Goal: Navigation & Orientation: Find specific page/section

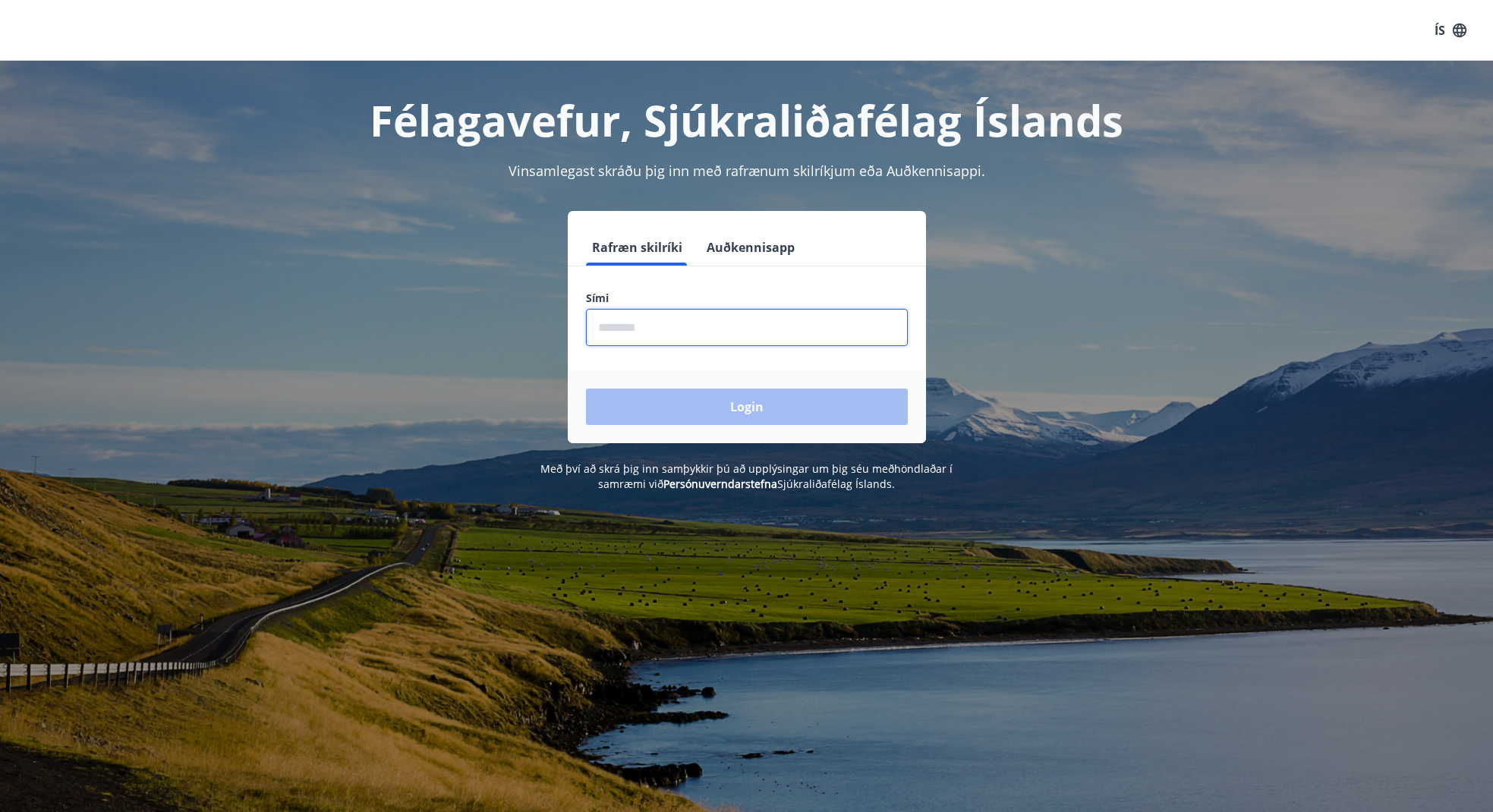
click at [656, 324] on input "phone" at bounding box center [747, 327] width 322 height 37
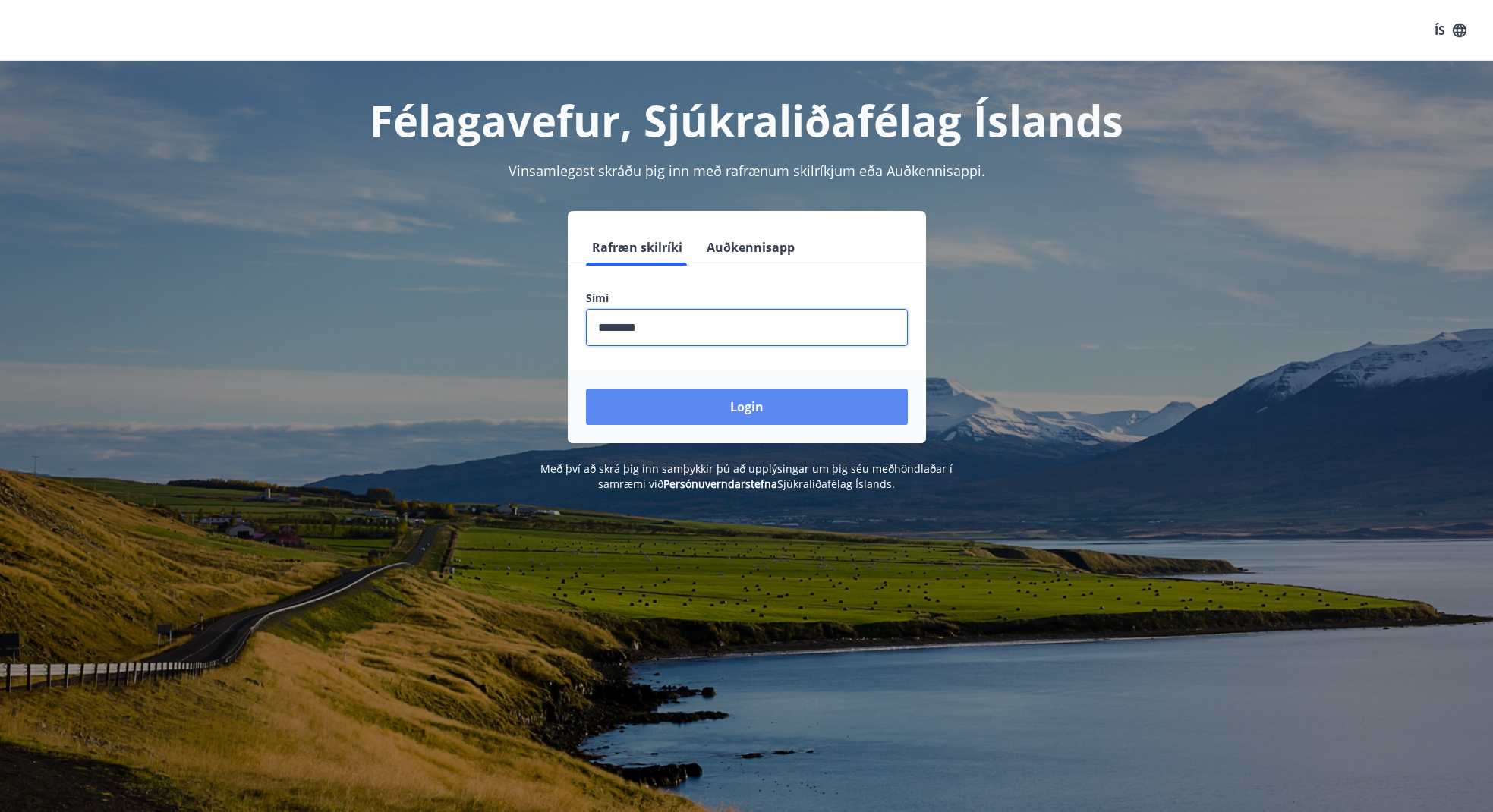
type input "********"
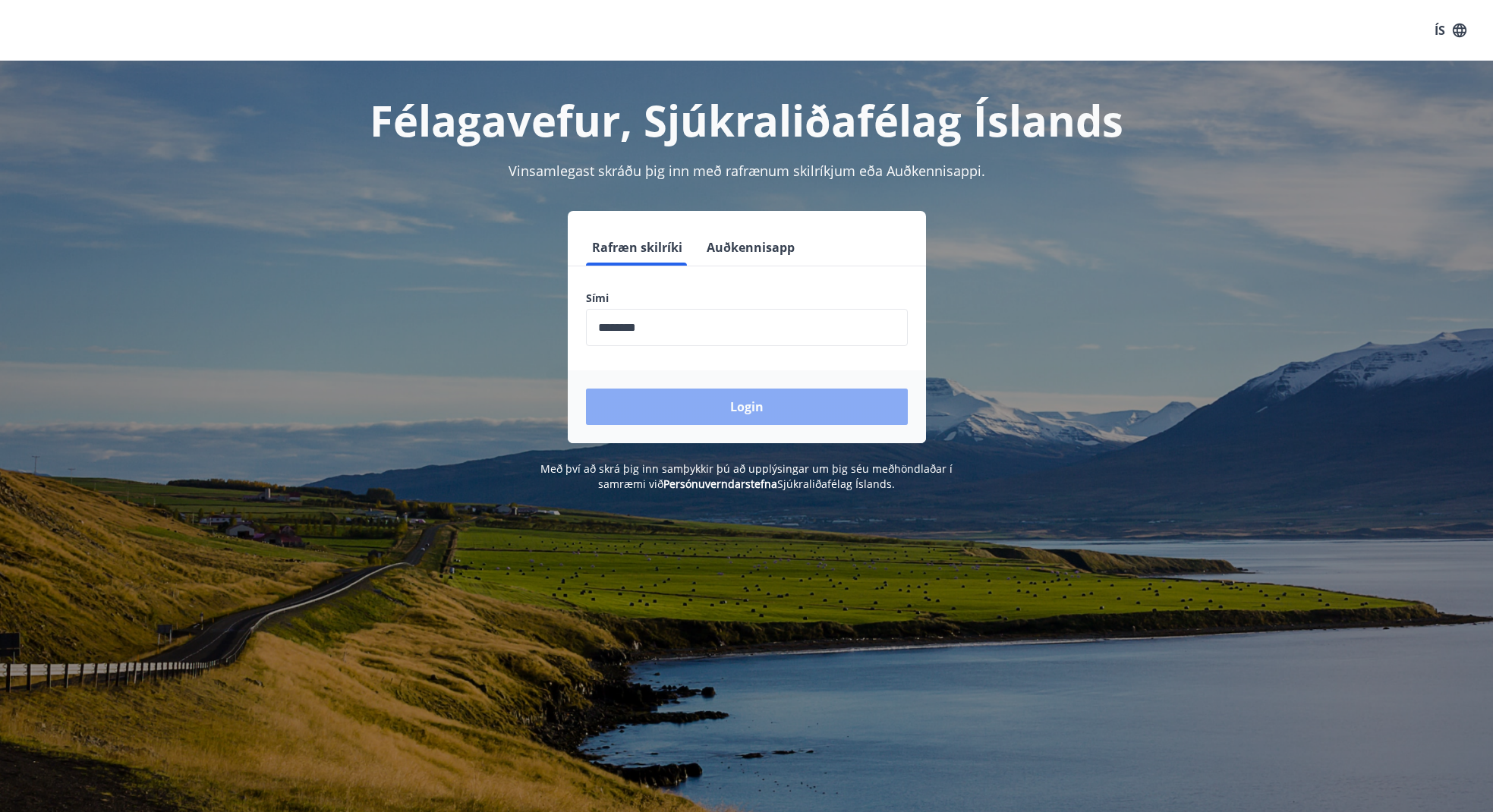
click at [744, 406] on button "Login" at bounding box center [747, 406] width 322 height 36
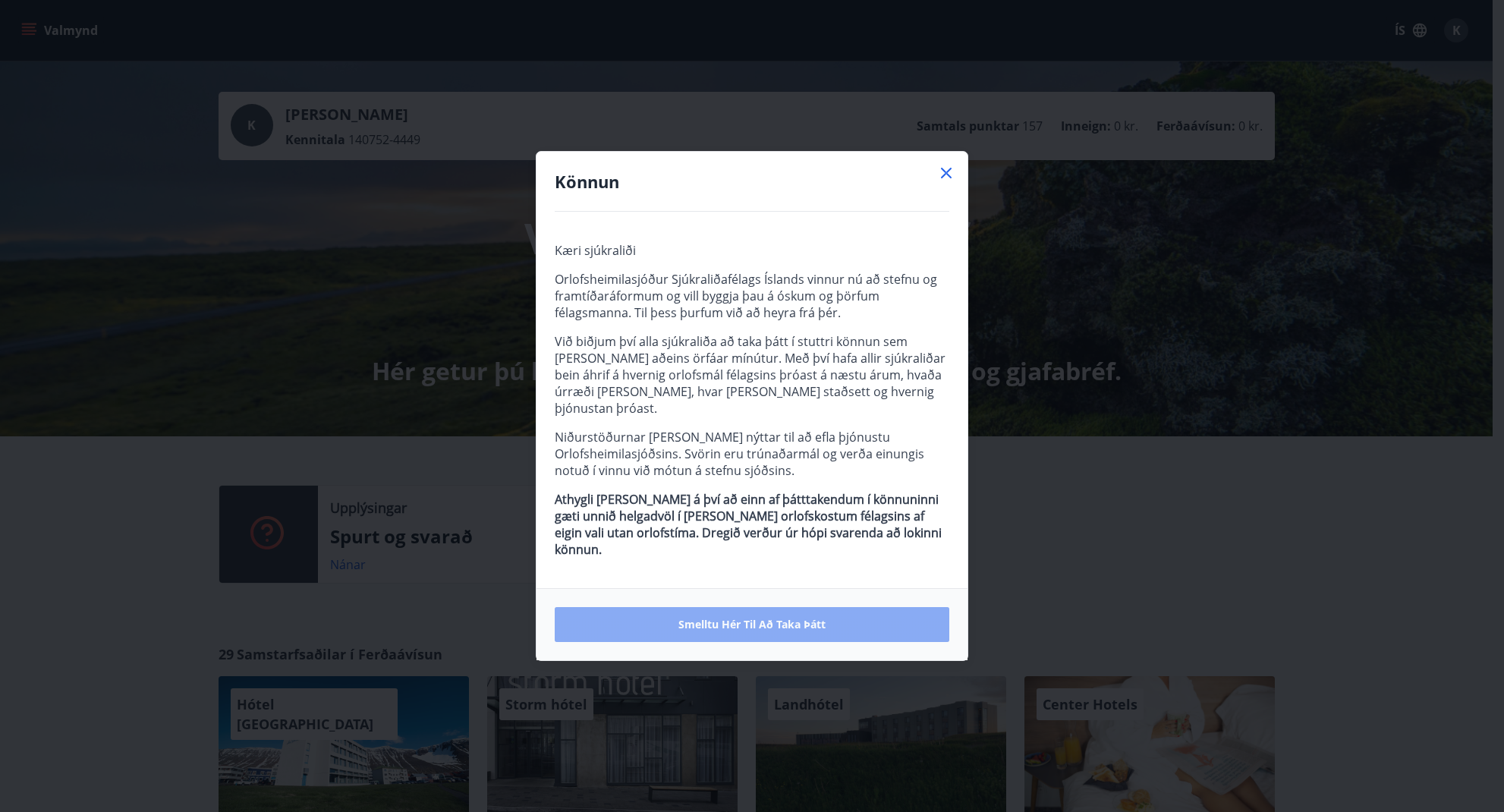
click at [740, 617] on span "Smelltu hér til að taka þátt" at bounding box center [752, 625] width 147 height 15
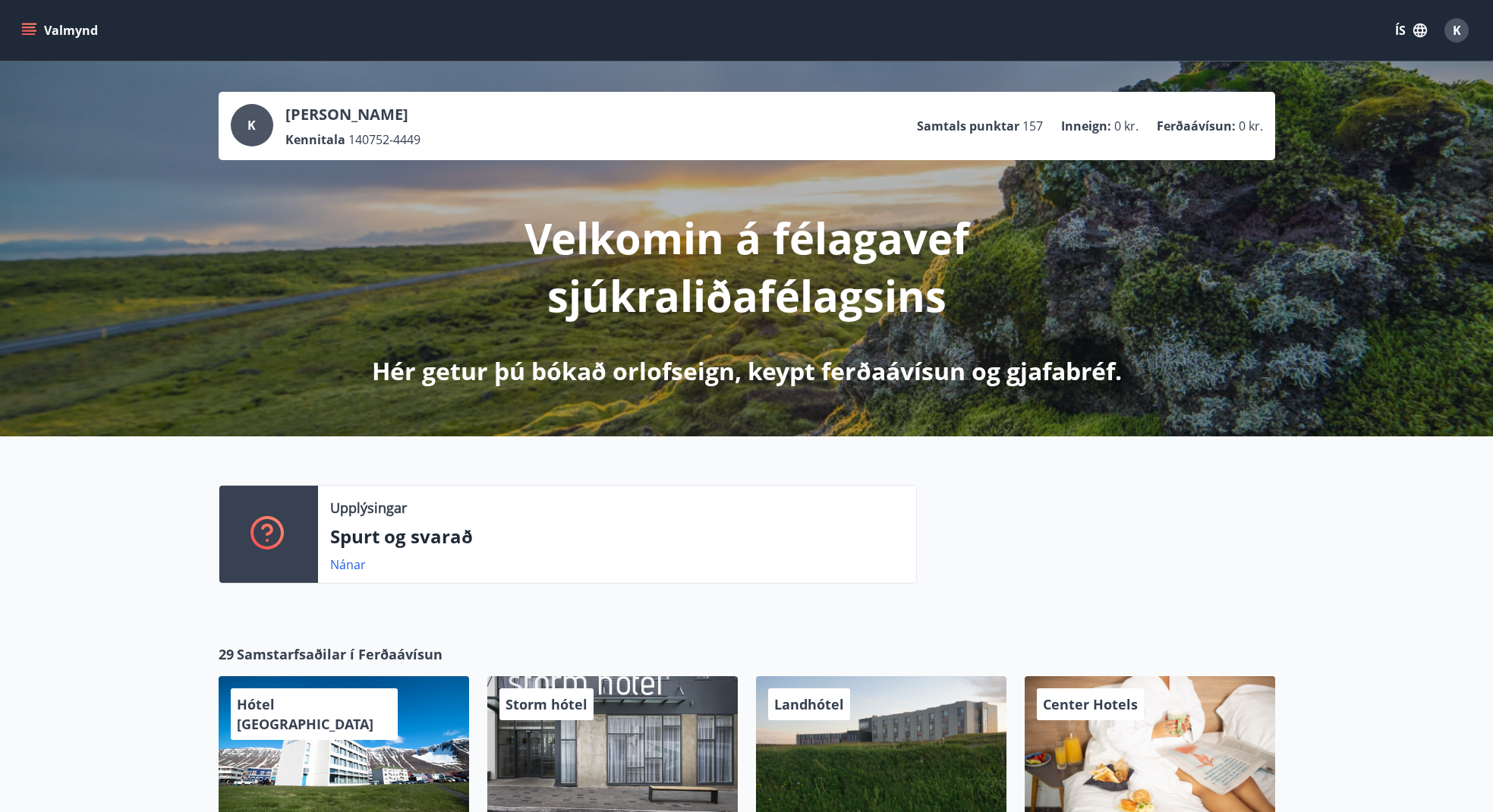
click at [28, 26] on icon "menu" at bounding box center [29, 30] width 15 height 15
drag, startPoint x: 1307, startPoint y: 514, endPoint x: 1048, endPoint y: 531, distance: 259.6
click at [1282, 518] on div "Upplýsingar Spurt og svarað Nánar" at bounding box center [746, 528] width 1493 height 184
click at [345, 563] on link "Nánar" at bounding box center [348, 564] width 35 height 17
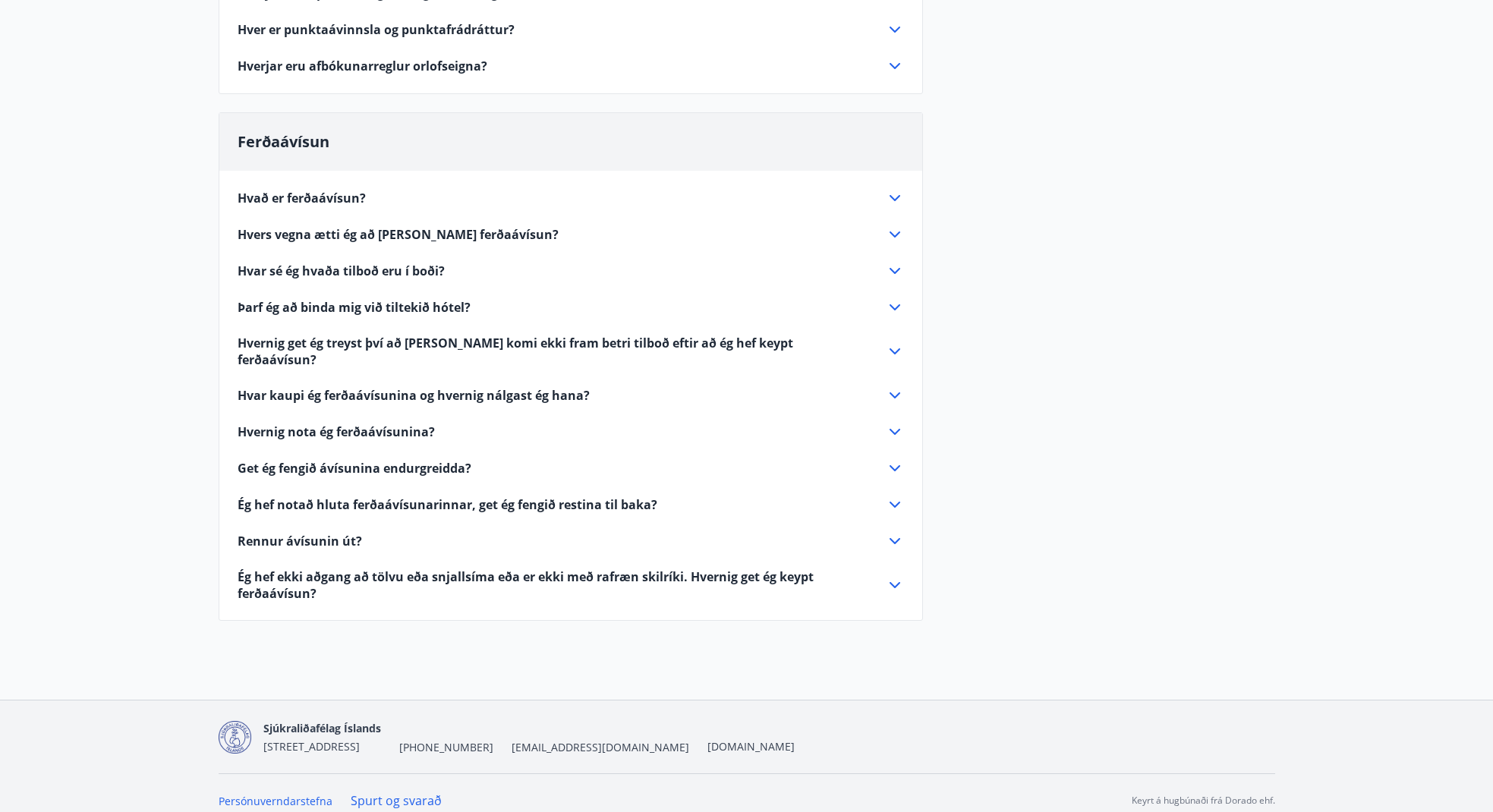
scroll to position [311, 0]
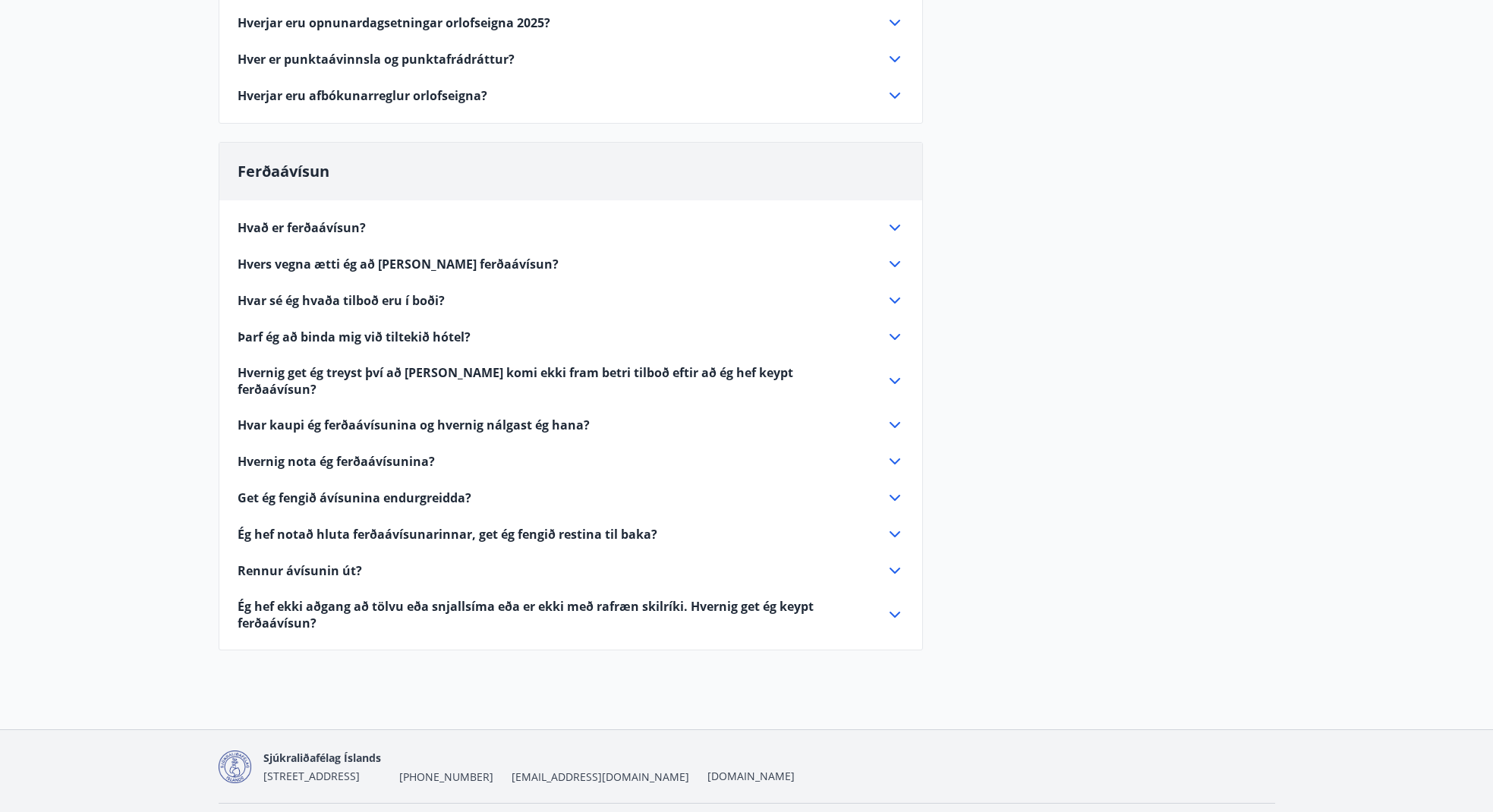
click at [275, 264] on span "Hvers vegna ætti ég að kaupa ferðaávísun?" at bounding box center [398, 265] width 321 height 17
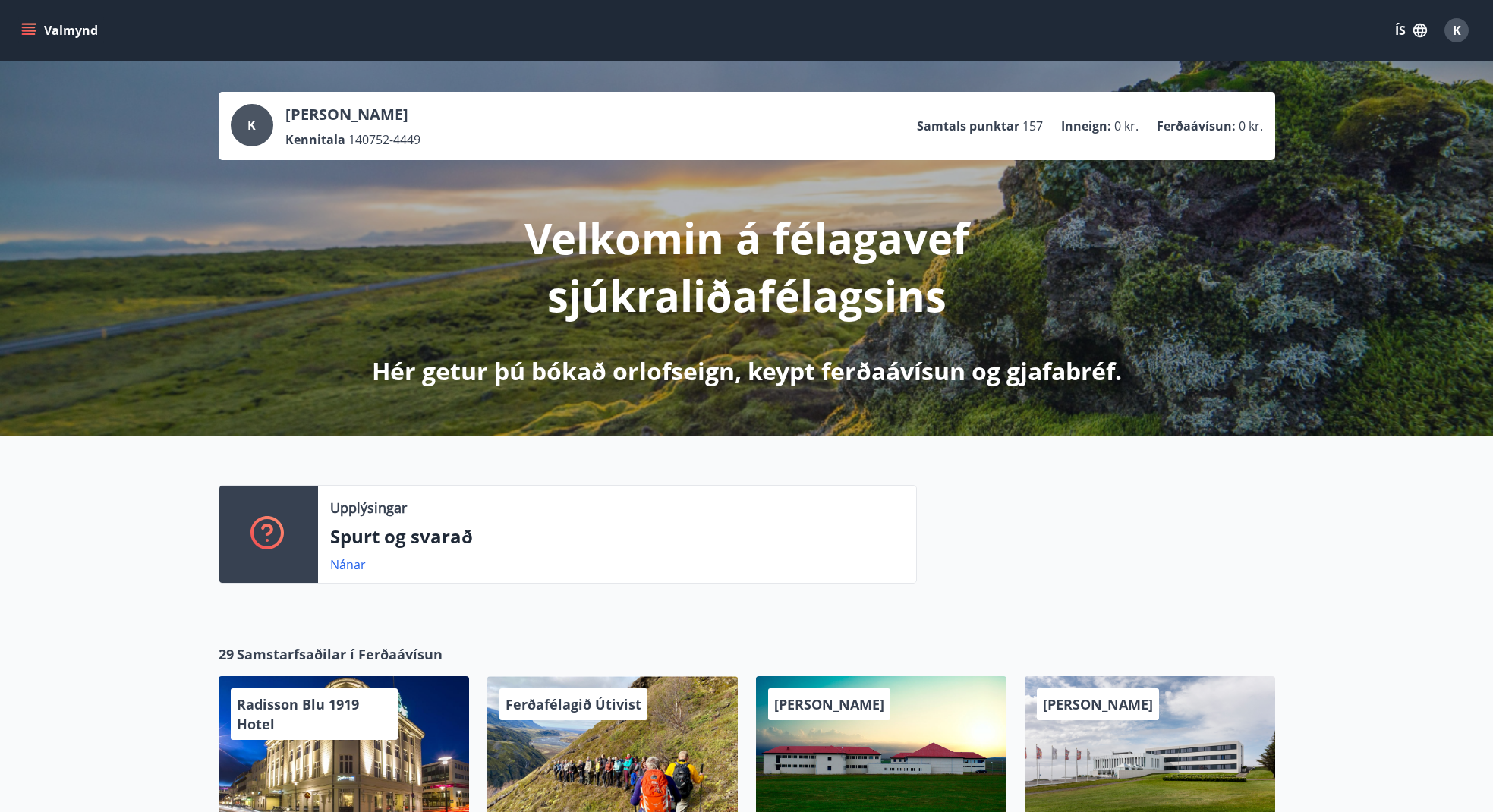
click at [27, 29] on icon "menu" at bounding box center [29, 30] width 15 height 15
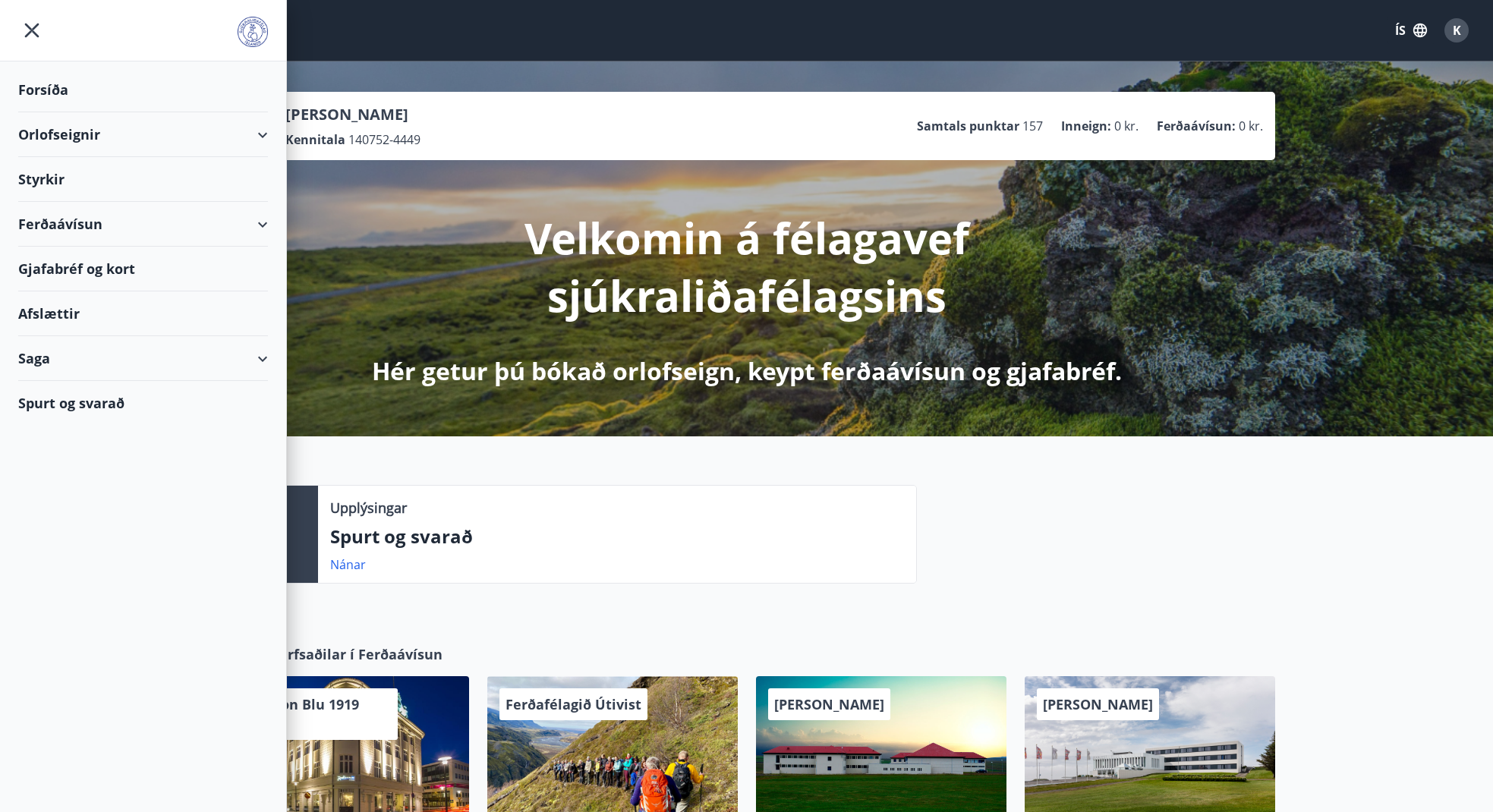
click at [258, 131] on div "Orlofseignir" at bounding box center [143, 134] width 250 height 45
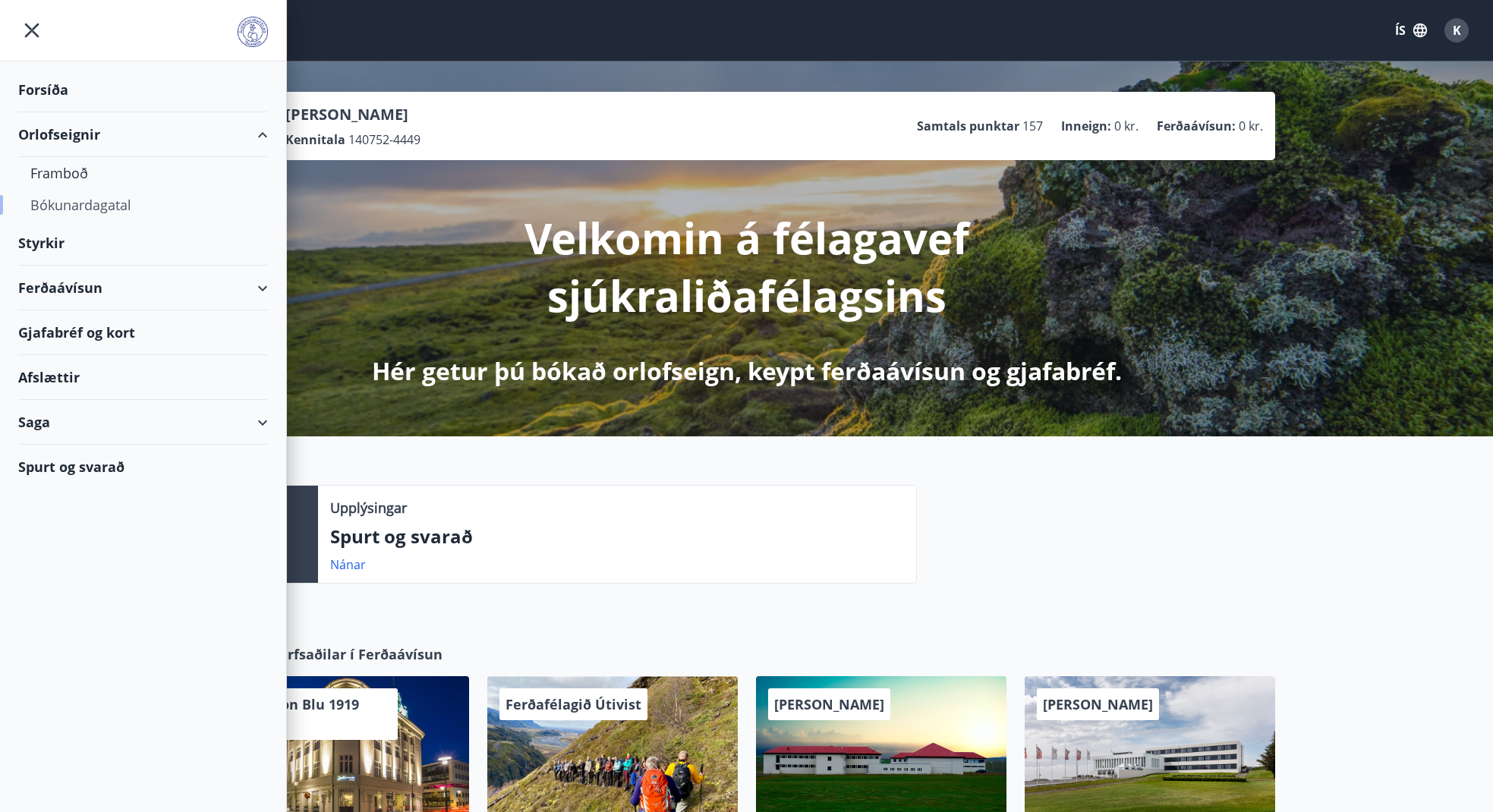
click at [71, 202] on div "Bókunardagatal" at bounding box center [143, 205] width 225 height 32
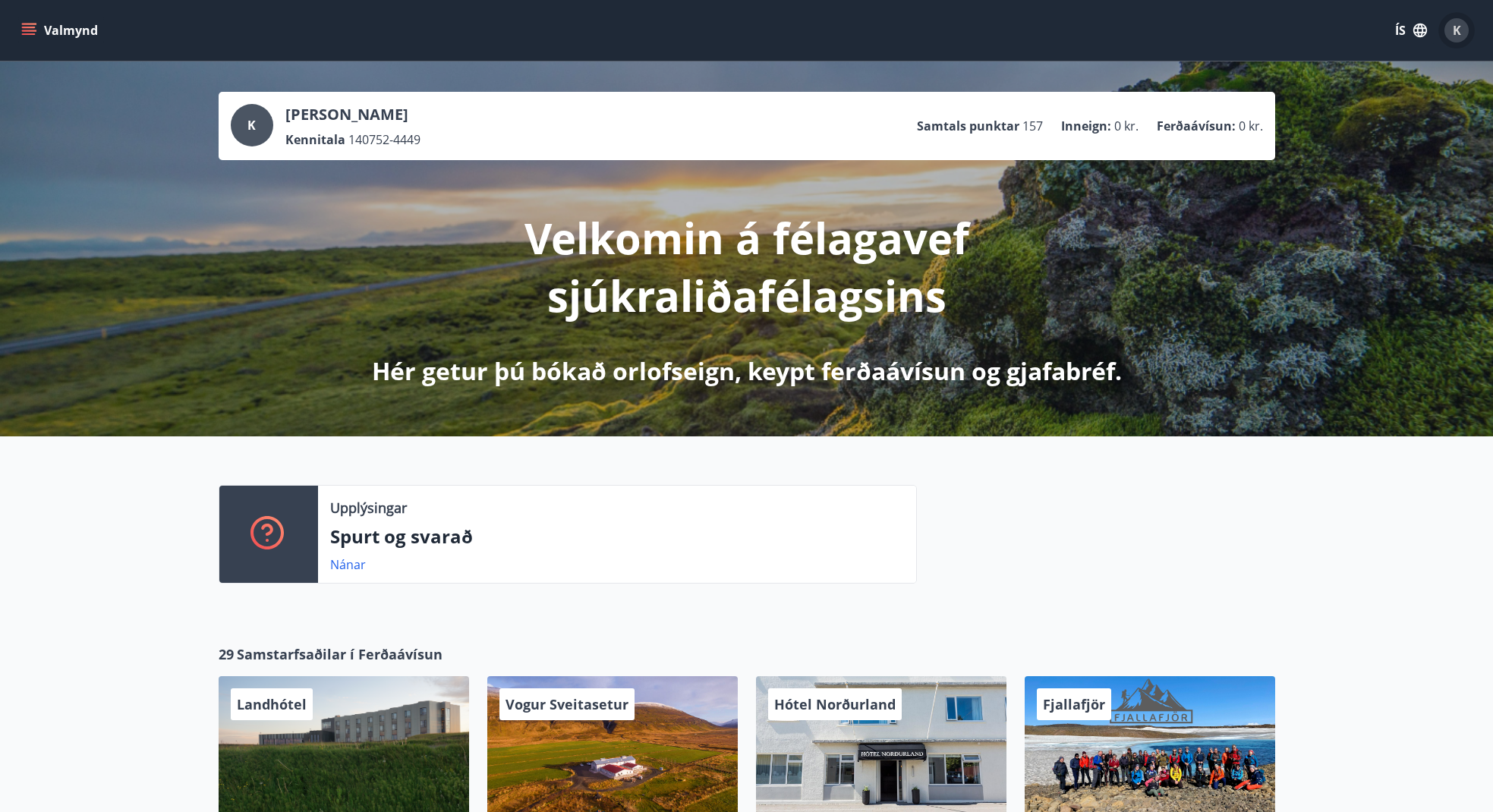
click at [1457, 30] on span "K" at bounding box center [1457, 30] width 8 height 17
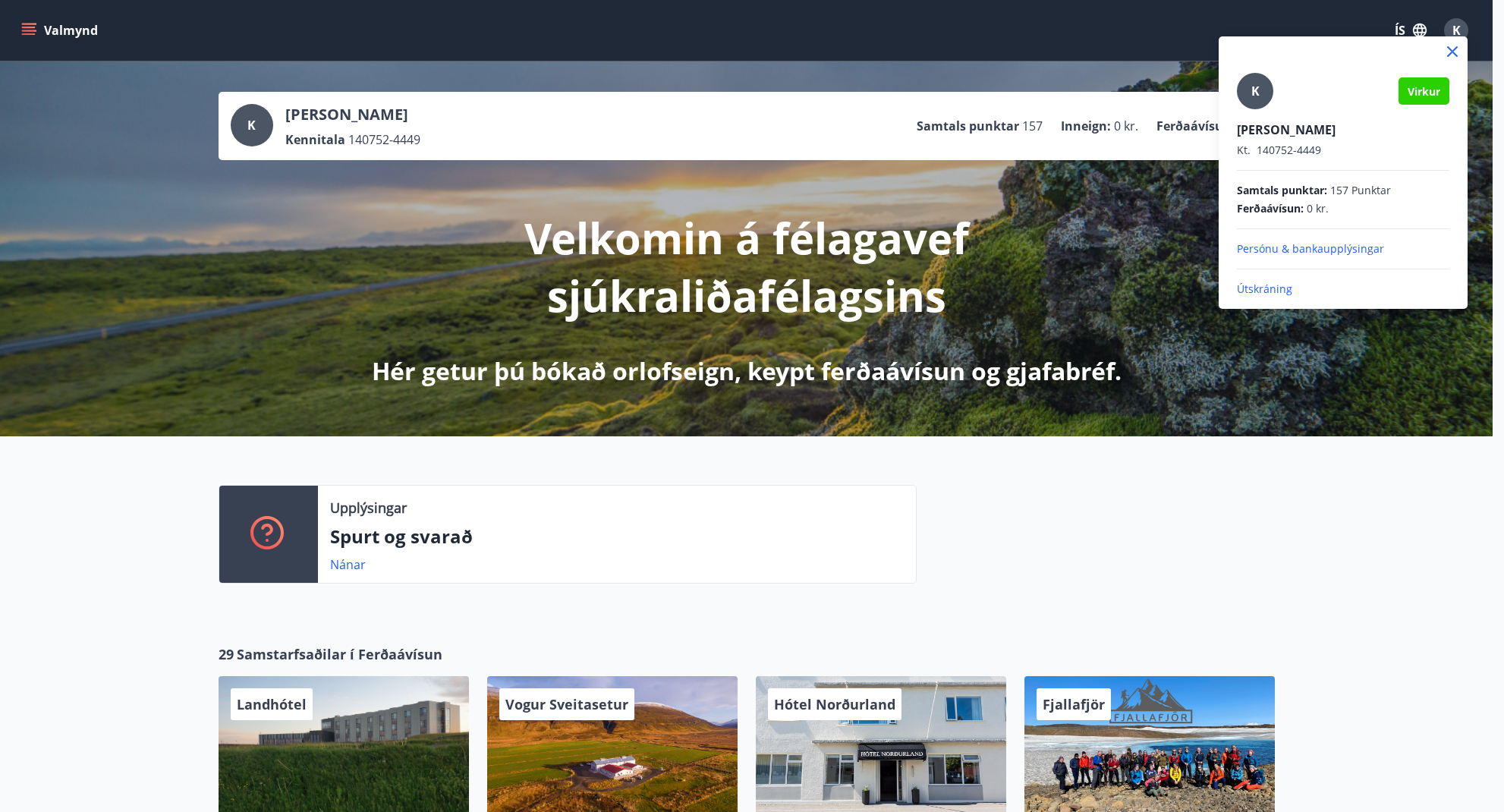
click at [1267, 286] on p "Útskráning" at bounding box center [1343, 289] width 212 height 15
